Goal: Browse casually

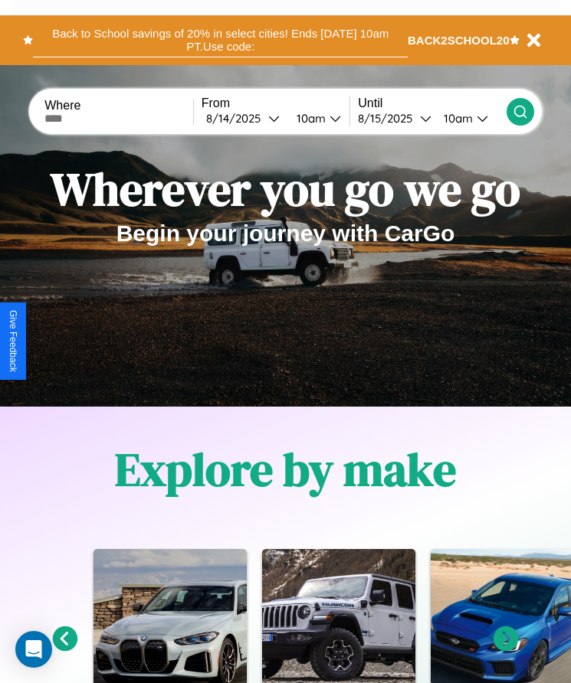
click at [220, 40] on button "Back to School savings of 20% in select cities! Ends [DATE] 10am PT. Use code:" at bounding box center [220, 40] width 375 height 34
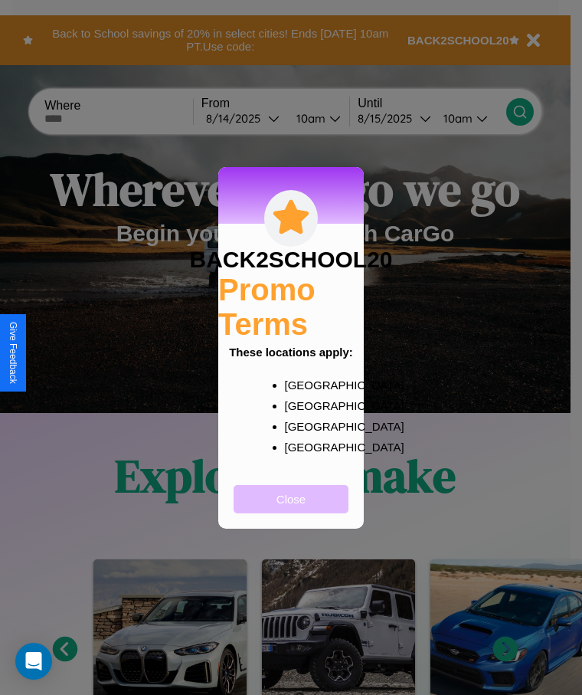
click at [291, 509] on button "Close" at bounding box center [291, 499] width 115 height 28
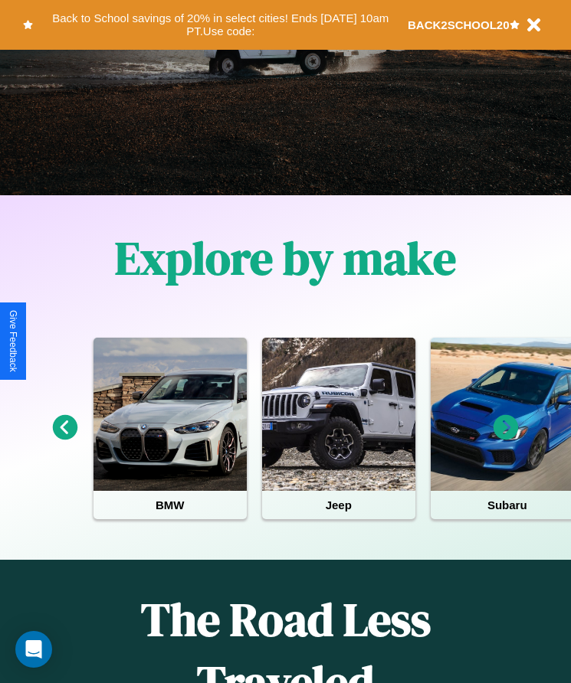
scroll to position [256, 0]
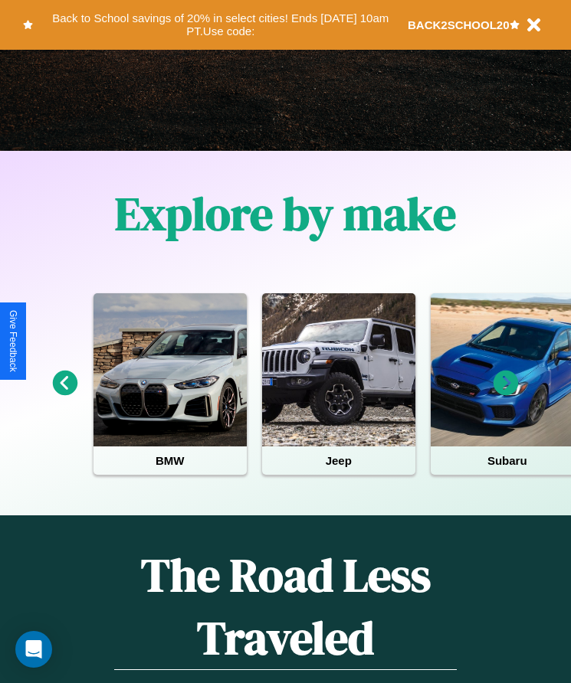
click at [506, 394] on icon at bounding box center [505, 383] width 25 height 25
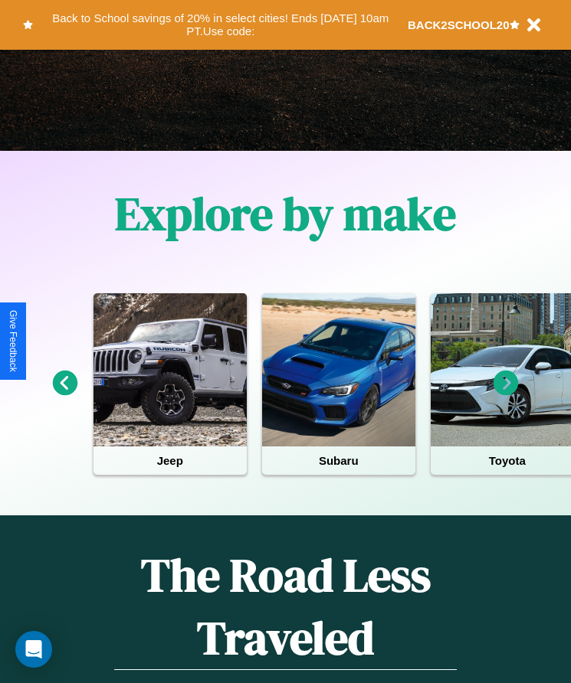
click at [506, 394] on icon at bounding box center [505, 383] width 25 height 25
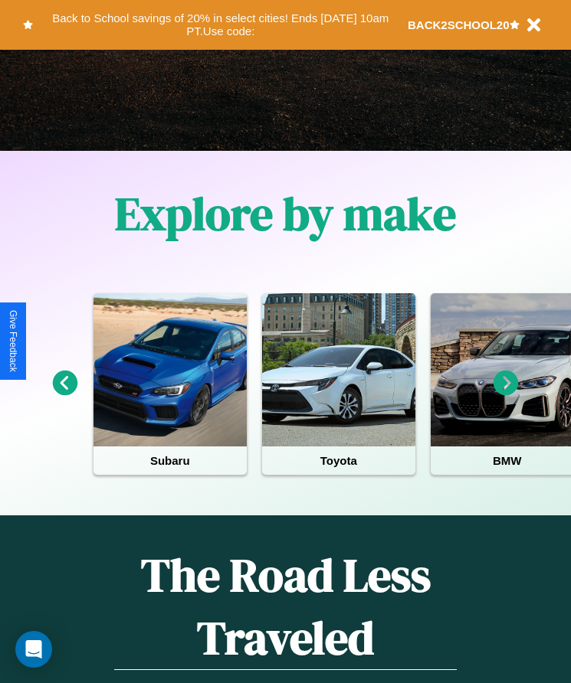
click at [506, 394] on icon at bounding box center [505, 383] width 25 height 25
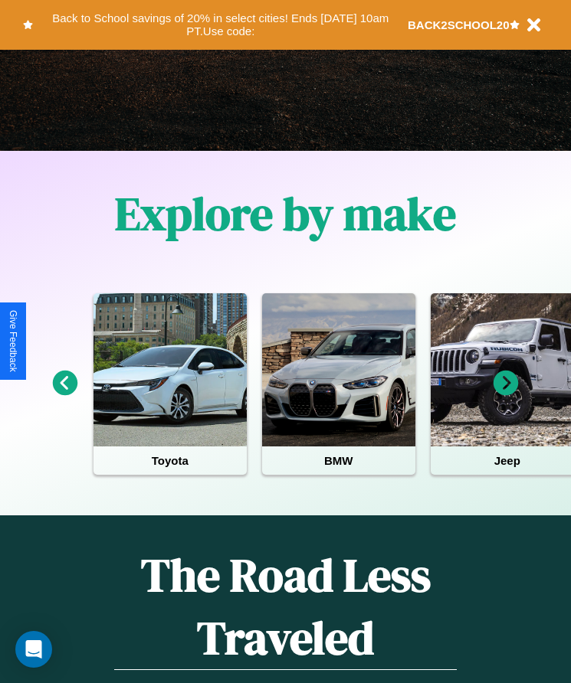
click at [506, 394] on icon at bounding box center [505, 383] width 25 height 25
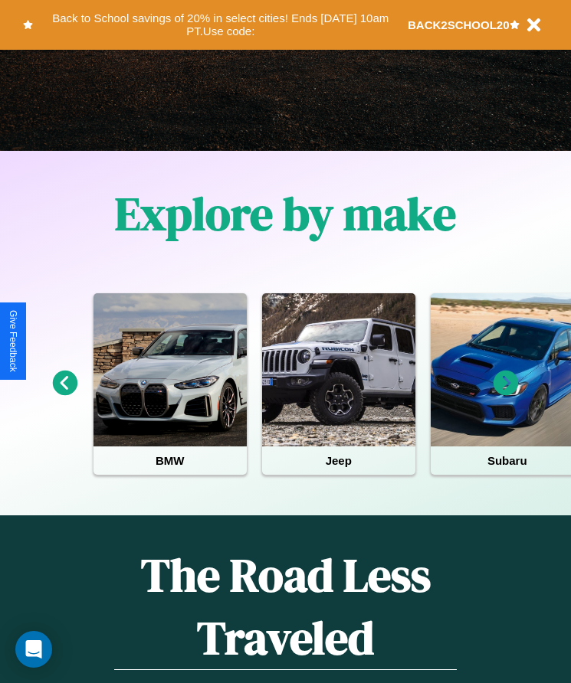
click at [506, 394] on icon at bounding box center [505, 383] width 25 height 25
